Goal: Transaction & Acquisition: Purchase product/service

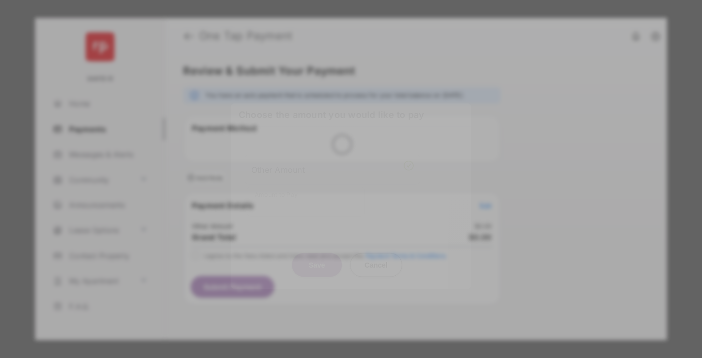
click at [333, 161] on div "Other Amount" at bounding box center [332, 169] width 163 height 17
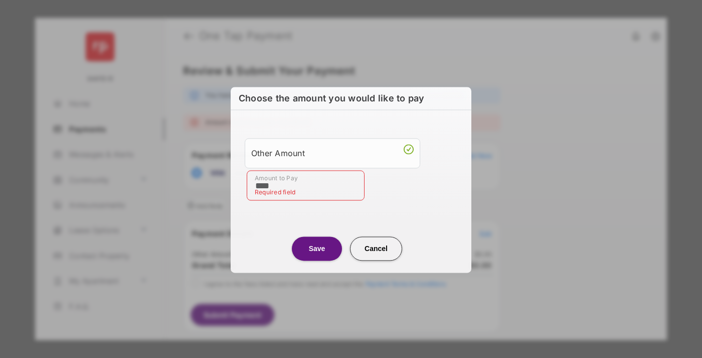
type input "****"
click at [317, 247] on button "Save" at bounding box center [317, 248] width 50 height 24
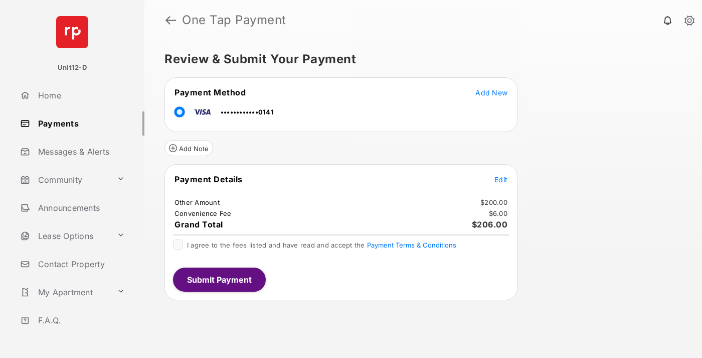
click at [219, 279] on button "Submit Payment" at bounding box center [219, 279] width 93 height 24
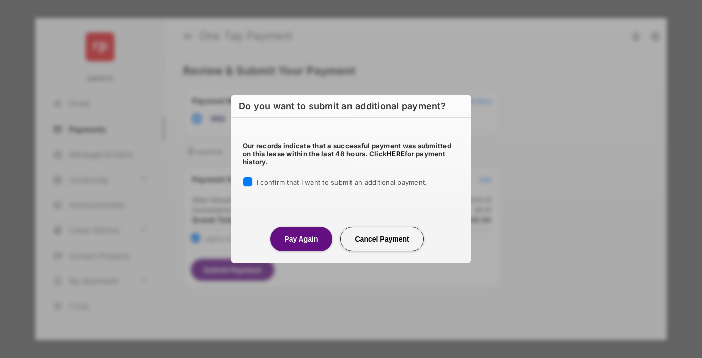
click at [301, 238] on button "Pay Again" at bounding box center [301, 239] width 62 height 24
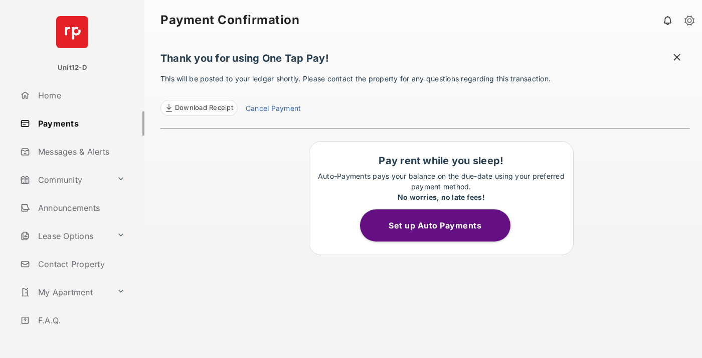
click at [441, 225] on button "Set up Auto Payments" at bounding box center [435, 225] width 150 height 32
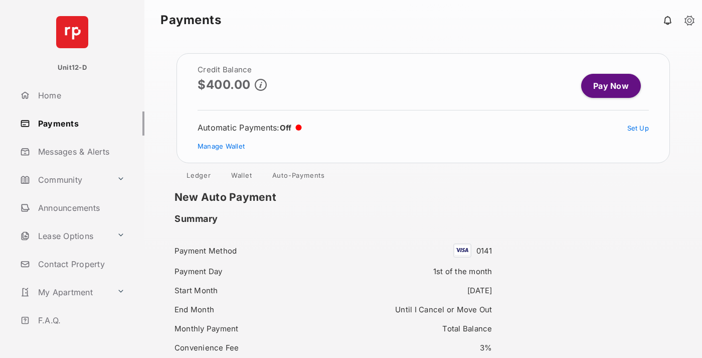
scroll to position [93, 0]
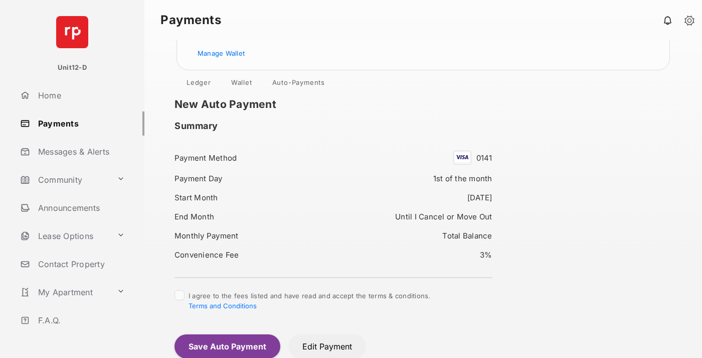
click at [227, 346] on button "Save Auto Payment" at bounding box center [228, 346] width 106 height 24
